Goal: Task Accomplishment & Management: Complete application form

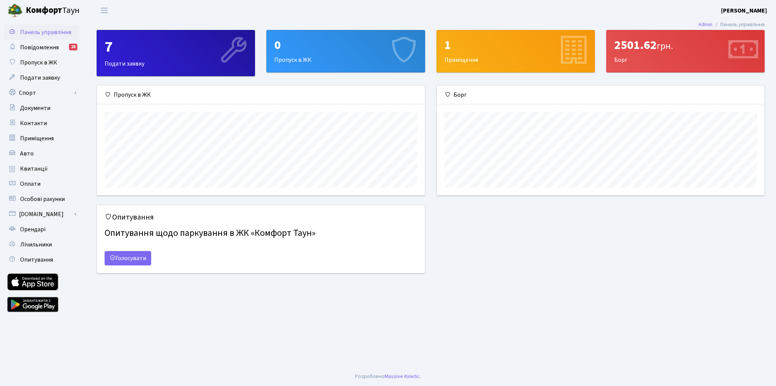
scroll to position [109, 327]
click at [44, 59] on span "Пропуск в ЖК" at bounding box center [38, 62] width 37 height 8
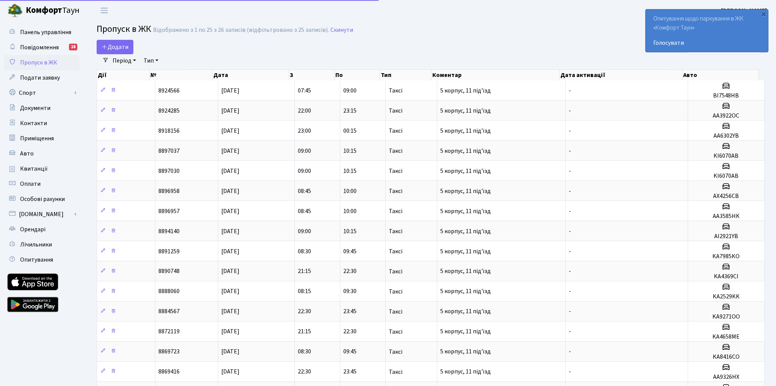
select select "25"
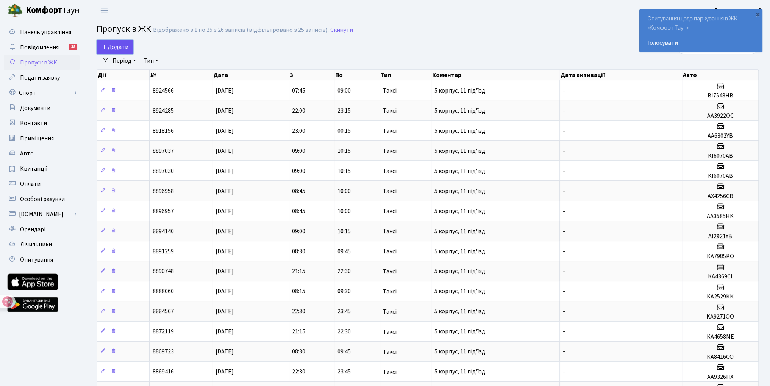
click at [120, 43] on span "Додати" at bounding box center [115, 47] width 27 height 8
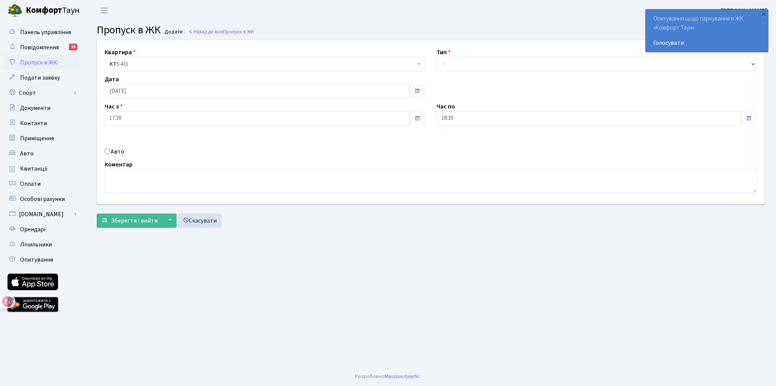
click at [460, 72] on div "Квартира <b>КТ</b>&nbsp;&nbsp;&nbsp;&nbsp;5-431 КТ 5-431 Тип - Доставка Таксі Г…" at bounding box center [430, 122] width 678 height 164
click at [463, 63] on select "- Доставка Таксі Гості Сервіс" at bounding box center [596, 64] width 320 height 14
select select "3"
click at [436, 57] on select "- Доставка Таксі Гості Сервіс" at bounding box center [596, 64] width 320 height 14
click at [752, 118] on span at bounding box center [749, 118] width 6 height 6
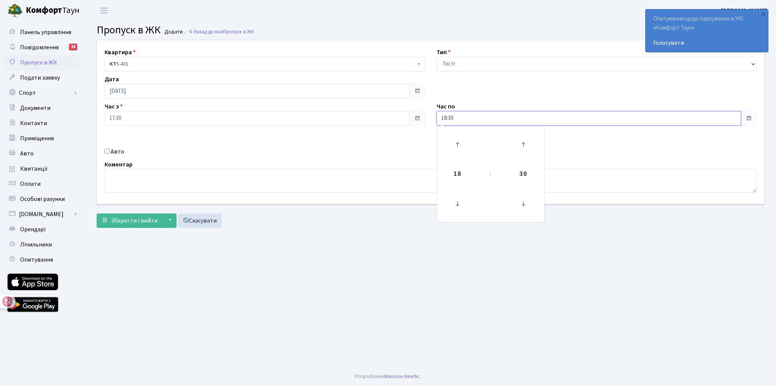
click at [537, 116] on input "18:30" at bounding box center [588, 118] width 305 height 14
click at [459, 142] on icon at bounding box center [457, 144] width 20 height 20
type input "20:30"
click at [409, 237] on main "Admin Пропуск в ЖК Додати Пропуск в ЖК Додати . Назад до всіх Пропуск в ЖК Квар…" at bounding box center [430, 194] width 691 height 346
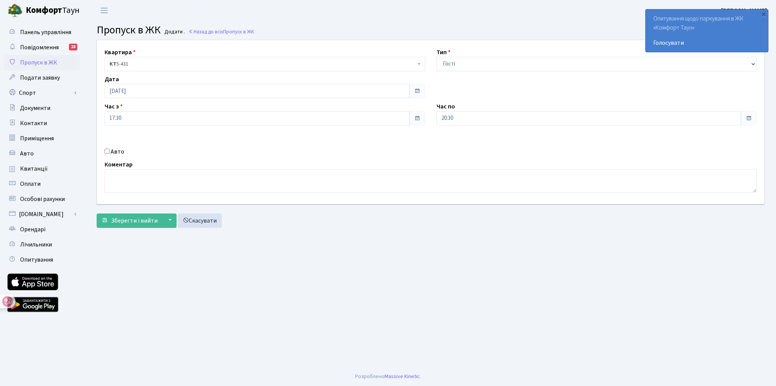
click at [115, 152] on label "Авто" at bounding box center [118, 151] width 14 height 9
click at [109, 152] on input "Авто" at bounding box center [107, 151] width 5 height 5
checkbox input "true"
click at [458, 138] on input "text" at bounding box center [596, 145] width 320 height 14
type input "Аа1530іі"
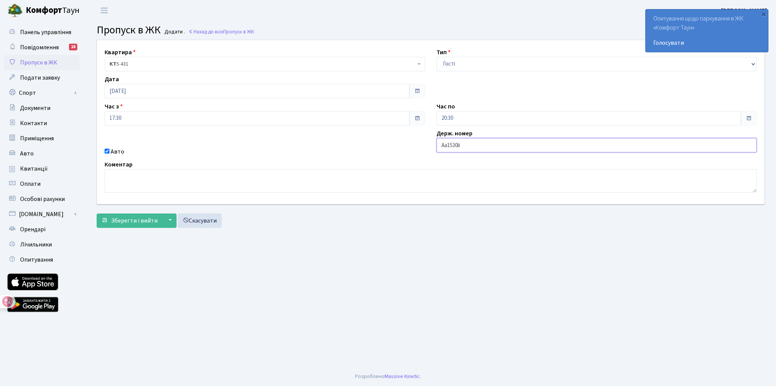
click at [471, 144] on input "Аа1530іі" at bounding box center [596, 145] width 320 height 14
type textarea "і"
drag, startPoint x: 449, startPoint y: 148, endPoint x: 405, endPoint y: 144, distance: 44.5
click at [405, 144] on div "Квартира <b>КТ</b>&nbsp;&nbsp;&nbsp;&nbsp;5-431 КТ 5-431 Тип - Доставка Таксі Г…" at bounding box center [430, 122] width 678 height 164
type input "AA1530II"
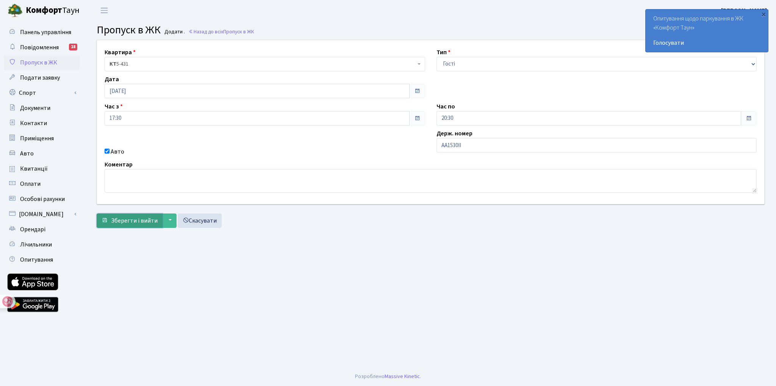
click at [145, 222] on span "Зберегти і вийти" at bounding box center [134, 220] width 47 height 8
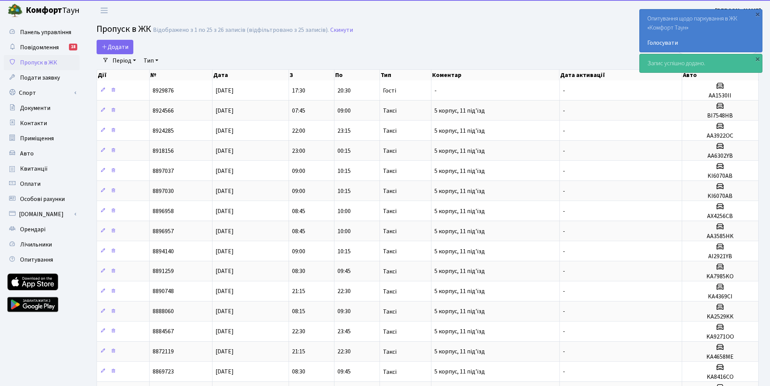
select select "25"
